Goal: Information Seeking & Learning: Learn about a topic

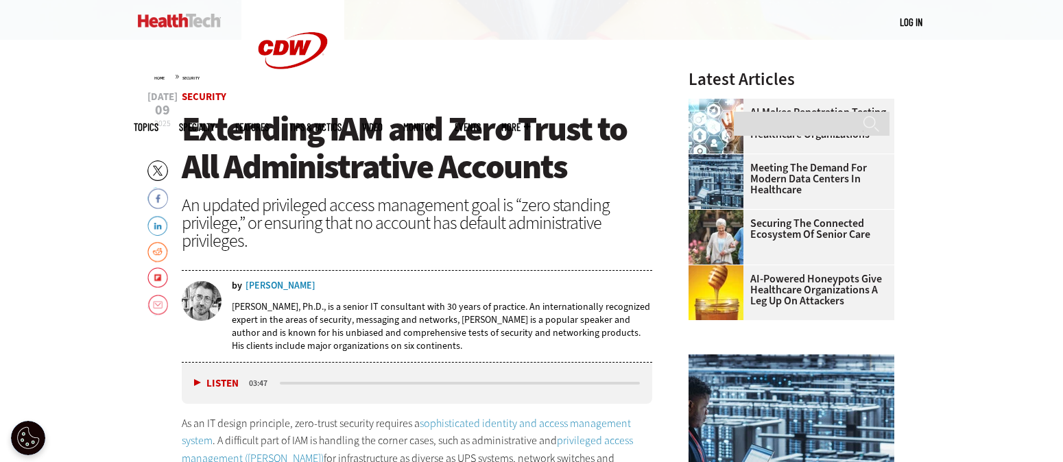
scroll to position [453, 0]
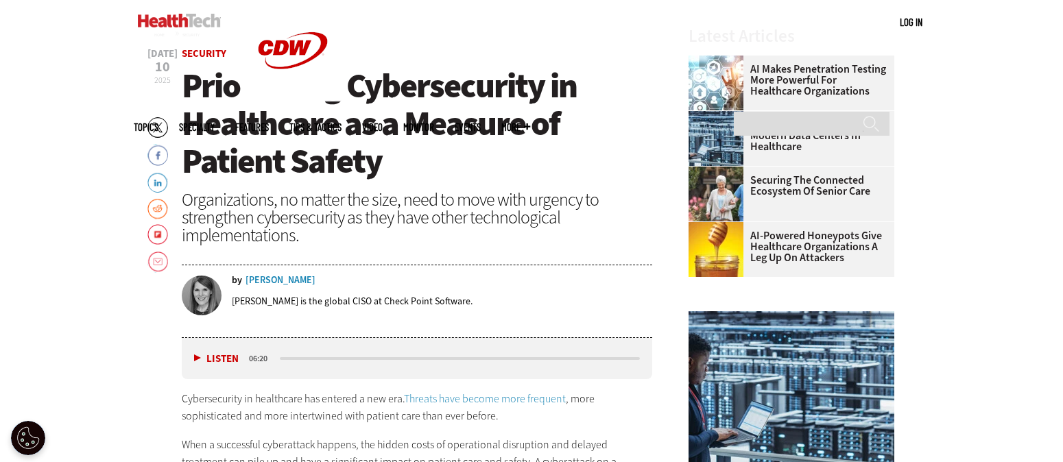
scroll to position [496, 0]
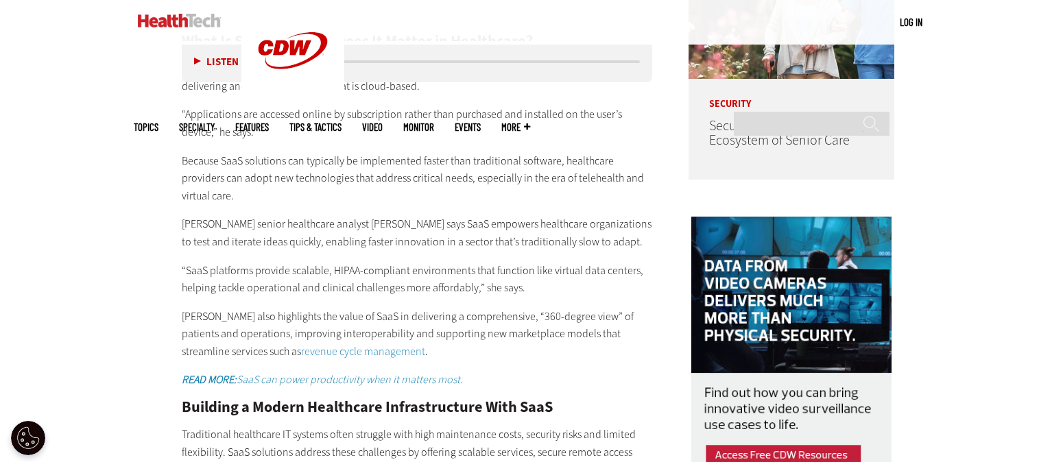
scroll to position [1187, 0]
